Goal: Task Accomplishment & Management: Complete application form

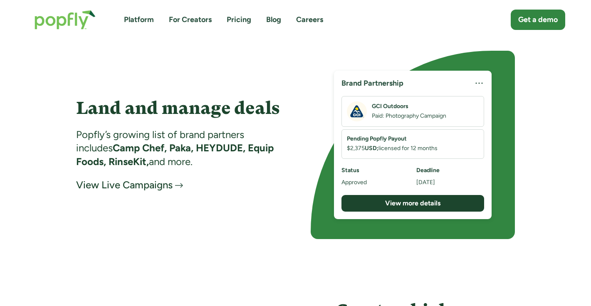
scroll to position [1332, 0]
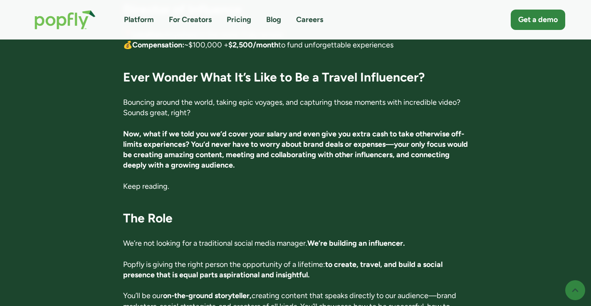
scroll to position [215, 0]
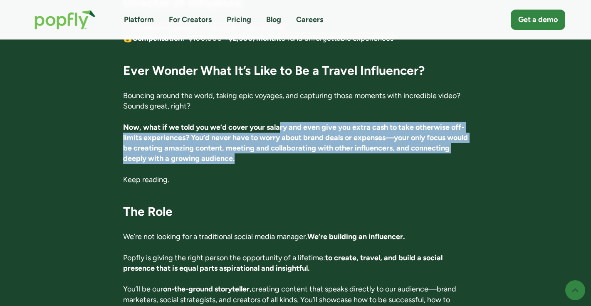
drag, startPoint x: 279, startPoint y: 129, endPoint x: 282, endPoint y: 156, distance: 27.6
click at [282, 156] on p "Now, what if we told you we’d cover your salary and even give you extra cash to…" at bounding box center [295, 143] width 345 height 42
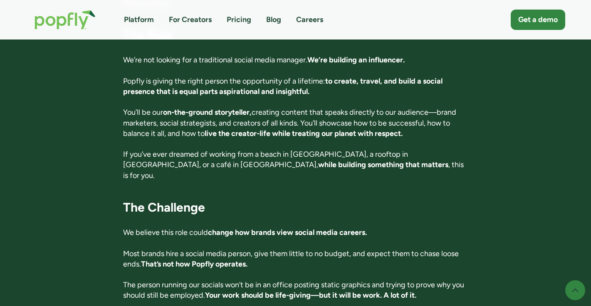
scroll to position [392, 0]
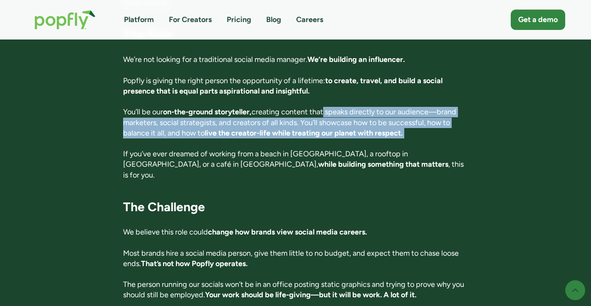
drag, startPoint x: 326, startPoint y: 112, endPoint x: 327, endPoint y: 140, distance: 28.3
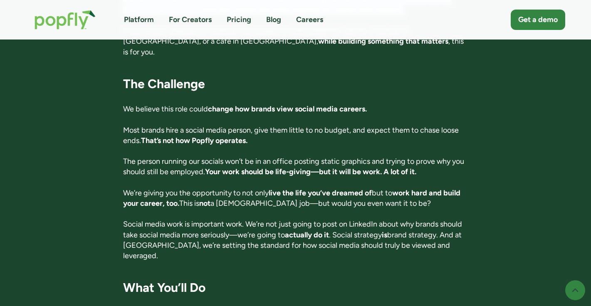
scroll to position [514, 0]
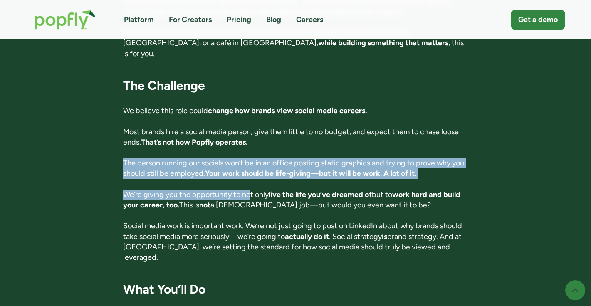
drag, startPoint x: 240, startPoint y: 146, endPoint x: 251, endPoint y: 185, distance: 40.3
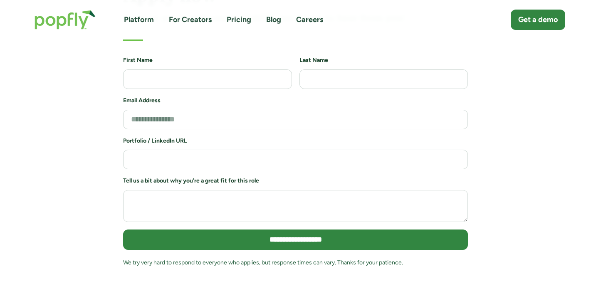
scroll to position [1822, 0]
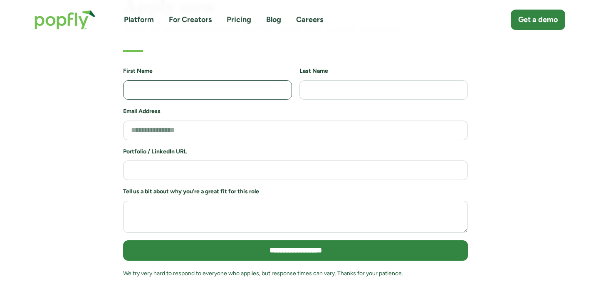
click at [205, 80] on input "Job Application Form" at bounding box center [207, 90] width 169 height 20
type input "*********"
type input "***"
type input "**********"
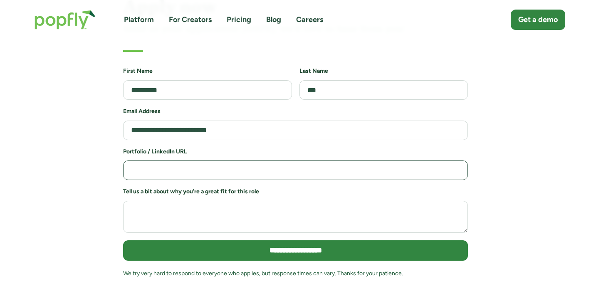
click at [189, 161] on input "Job Application Form" at bounding box center [295, 171] width 345 height 20
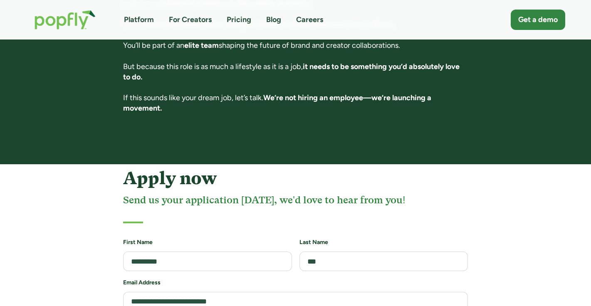
scroll to position [1532, 0]
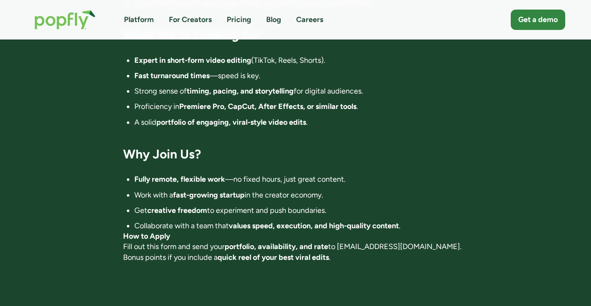
scroll to position [577, 0]
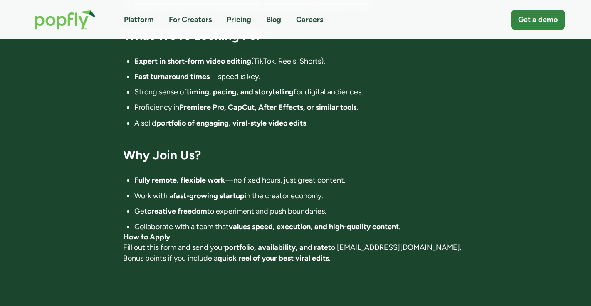
click at [141, 24] on link "Platform" at bounding box center [139, 20] width 30 height 10
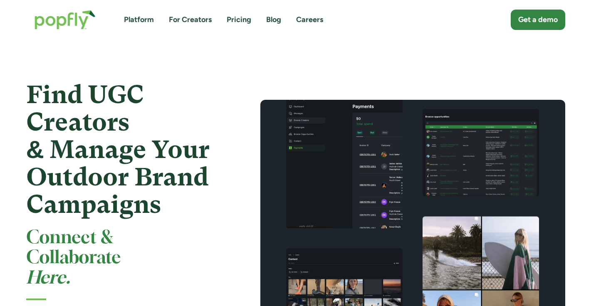
click at [201, 20] on link "For Creators" at bounding box center [190, 20] width 43 height 10
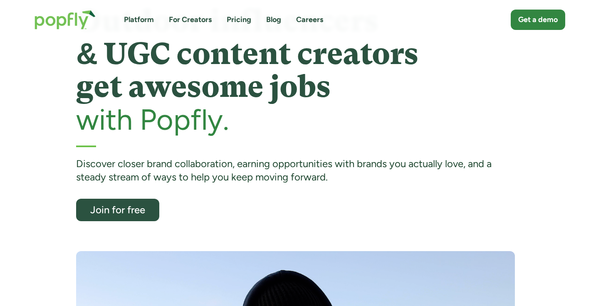
scroll to position [52, 0]
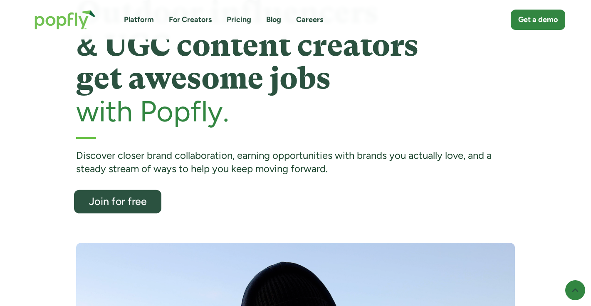
click at [108, 194] on link "Join for free" at bounding box center [117, 202] width 87 height 24
